Goal: Navigation & Orientation: Go to known website

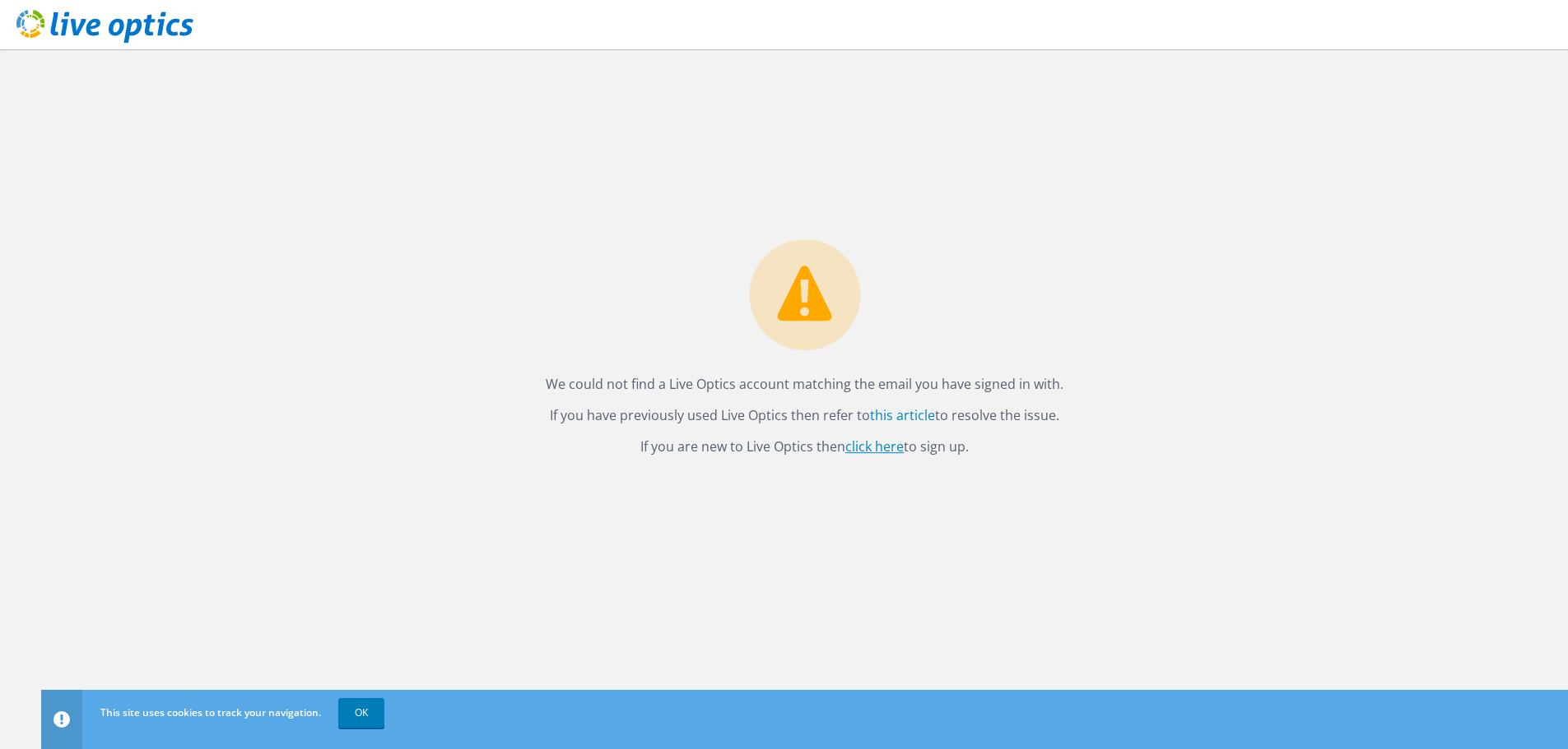
click at [876, 454] on link "click here" at bounding box center [875, 447] width 59 height 18
click at [356, 713] on link "OK" at bounding box center [360, 713] width 46 height 29
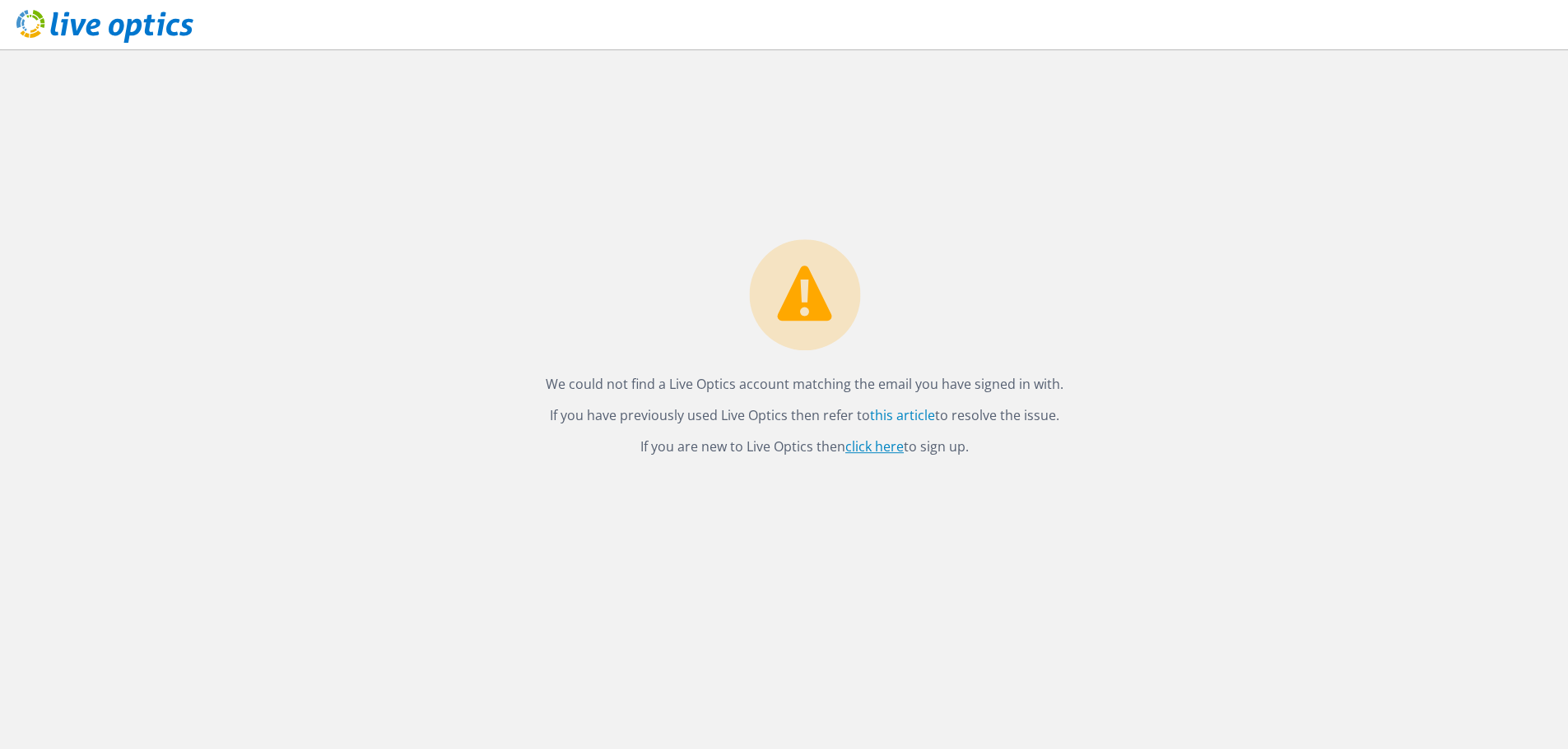
click at [890, 447] on link "click here" at bounding box center [875, 447] width 59 height 18
